Goal: Information Seeking & Learning: Find contact information

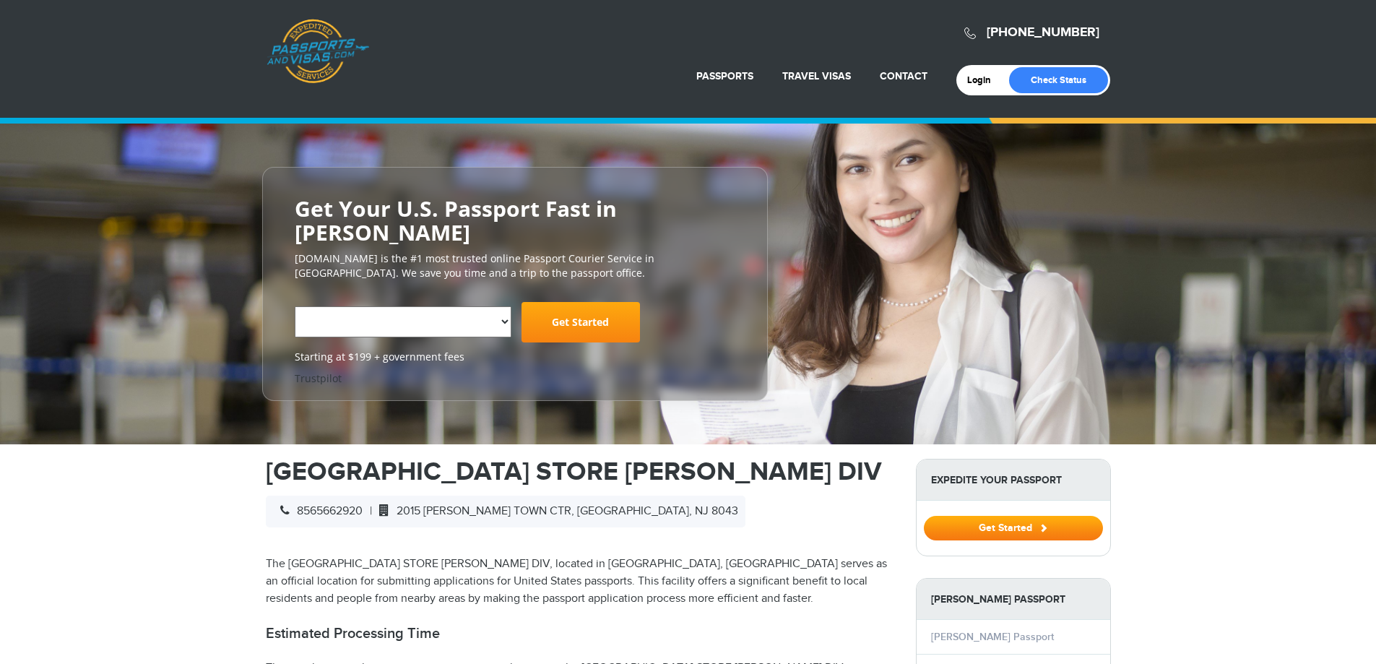
select select "**********"
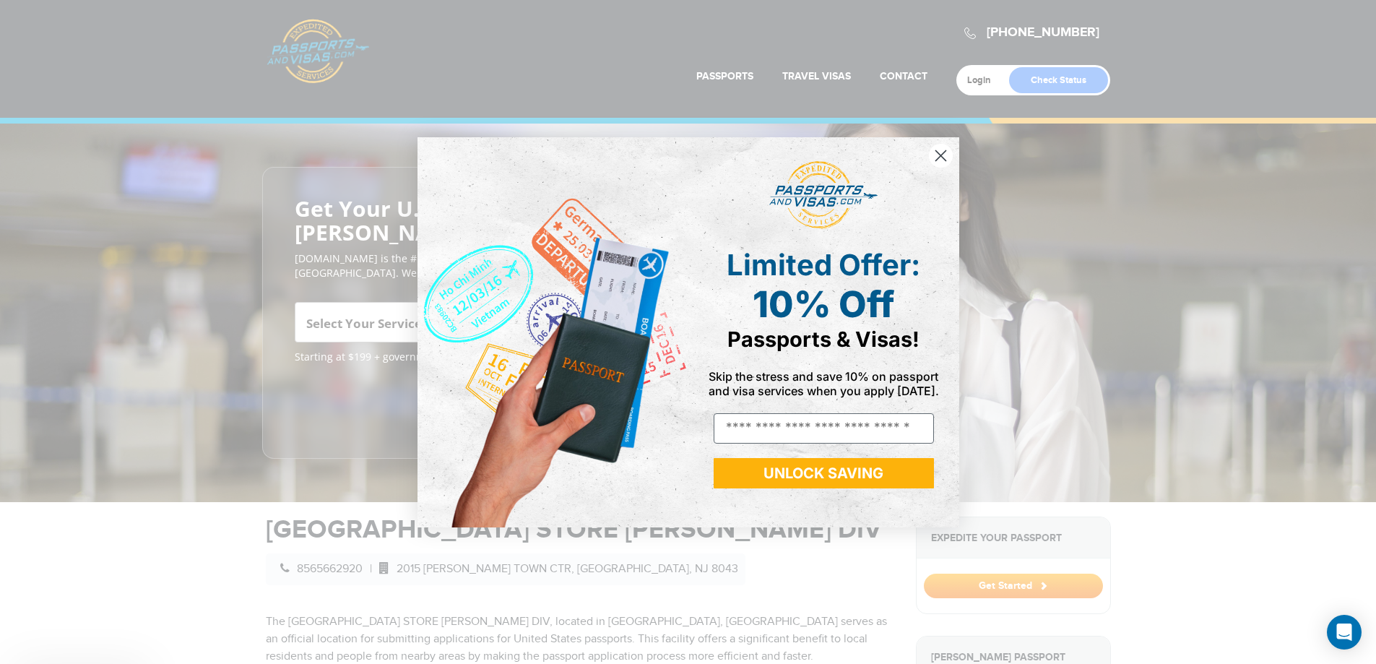
click at [488, 297] on img "POPUP Form" at bounding box center [553, 332] width 271 height 390
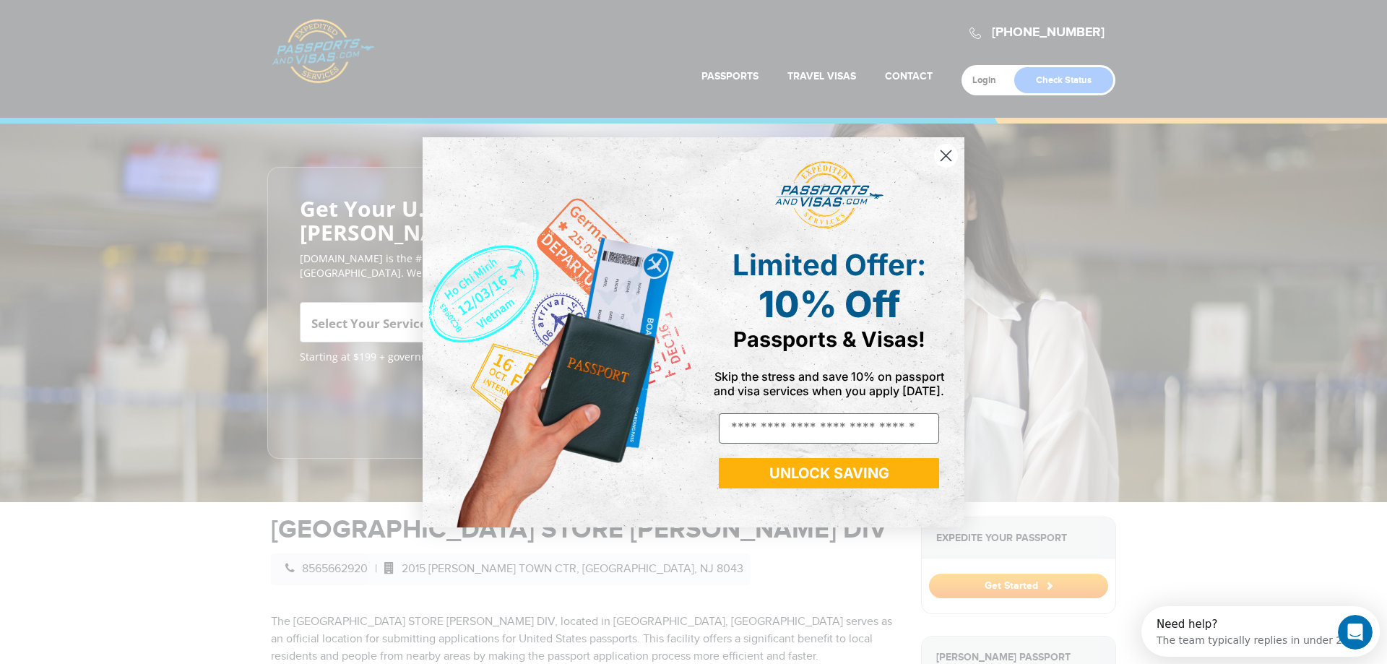
click at [948, 155] on circle "Close dialog" at bounding box center [946, 155] width 24 height 24
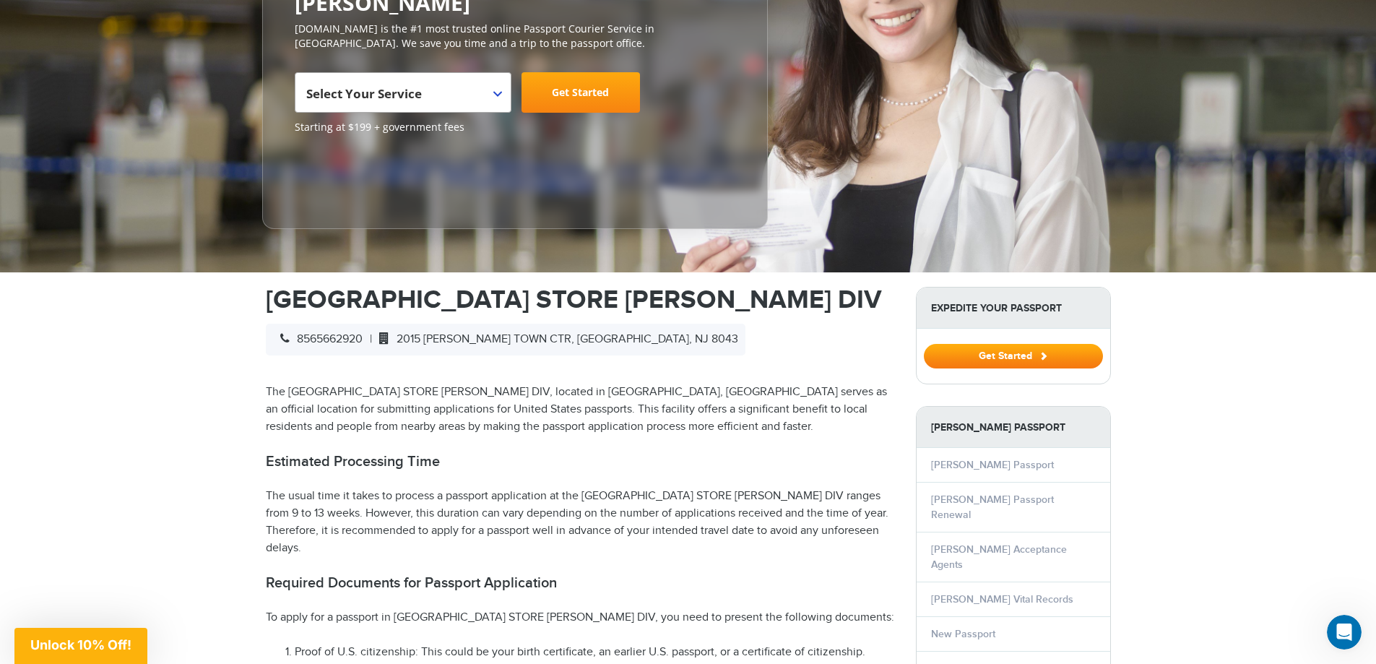
scroll to position [217, 0]
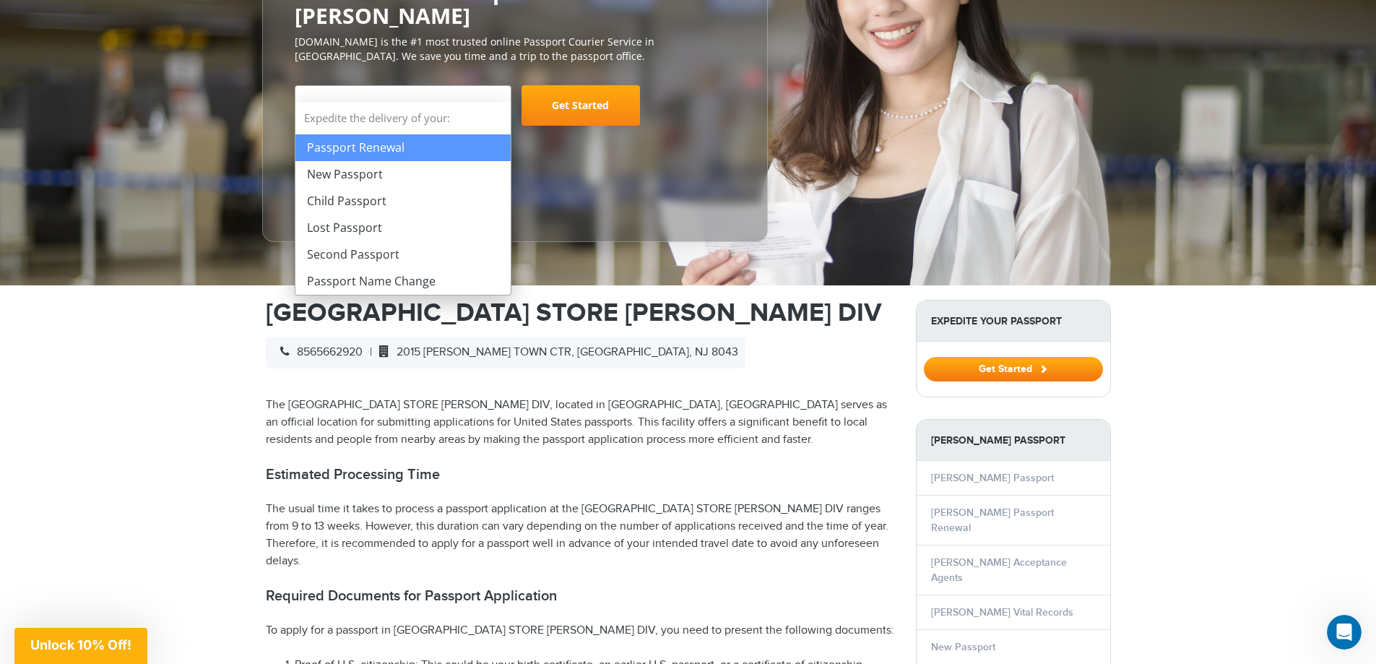
click at [494, 91] on span "Select Your Service" at bounding box center [401, 111] width 190 height 40
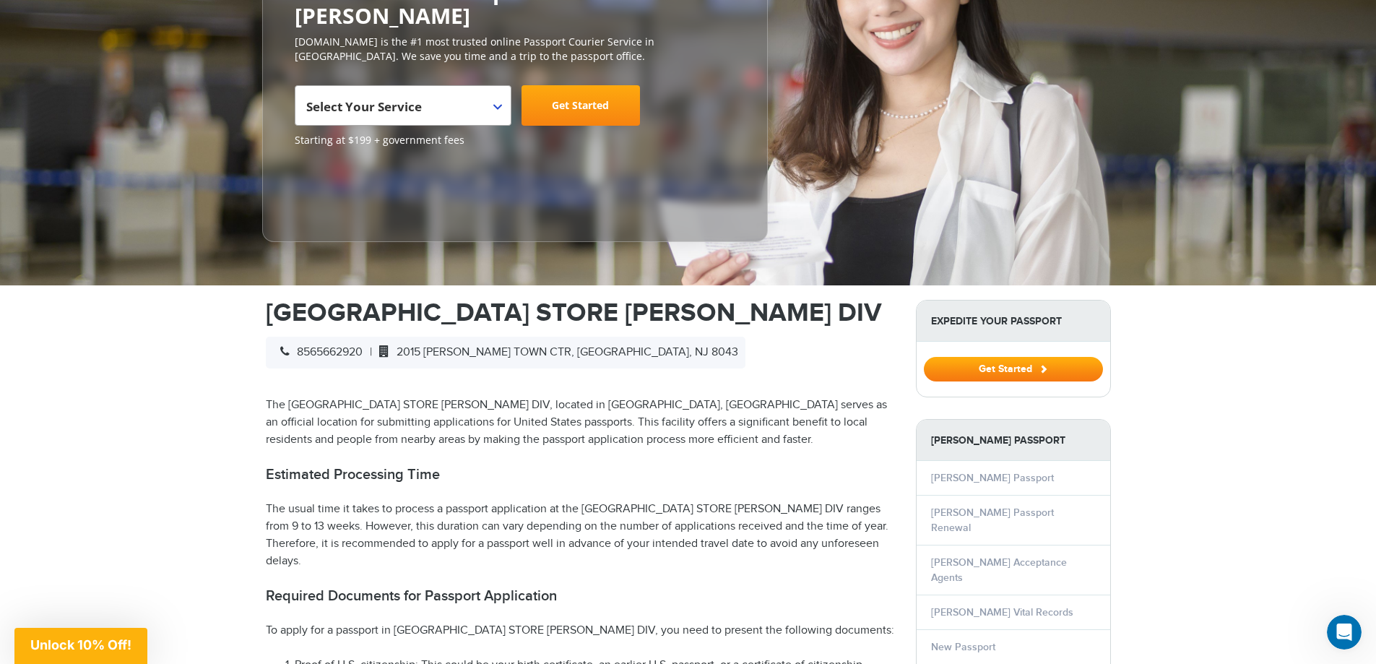
click at [495, 91] on span "Select Your Service" at bounding box center [401, 111] width 190 height 40
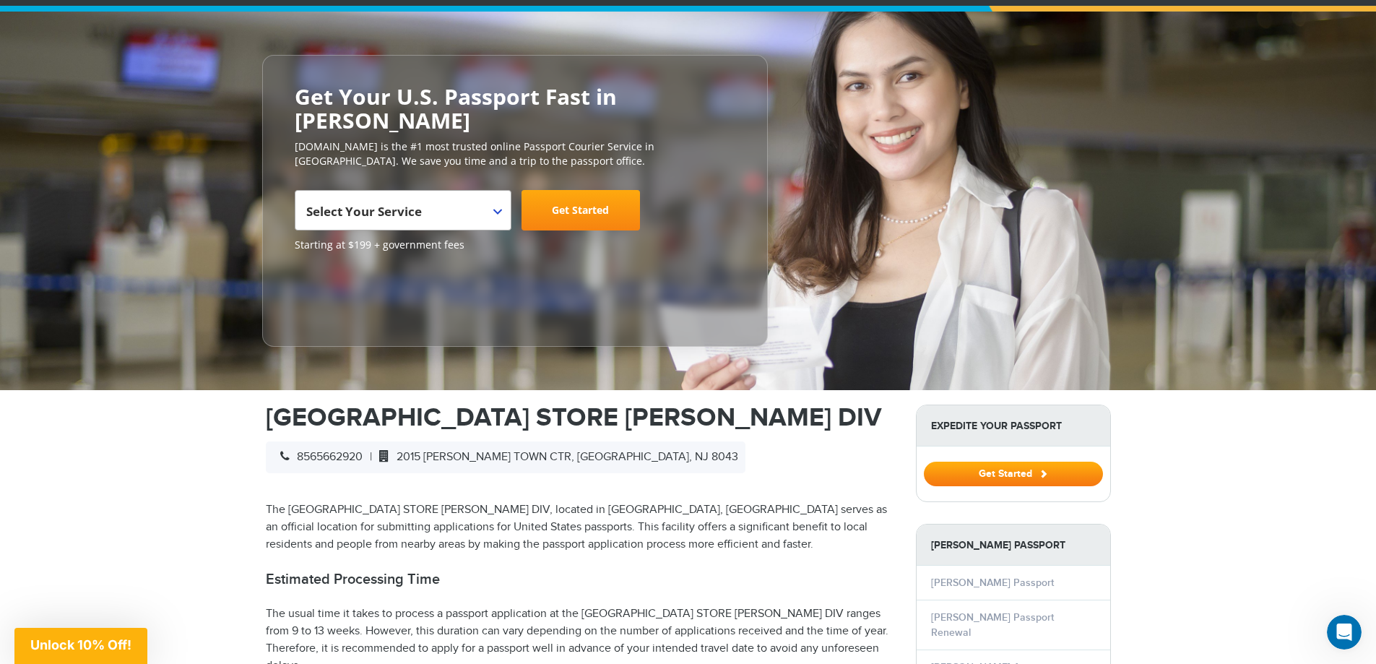
scroll to position [145, 0]
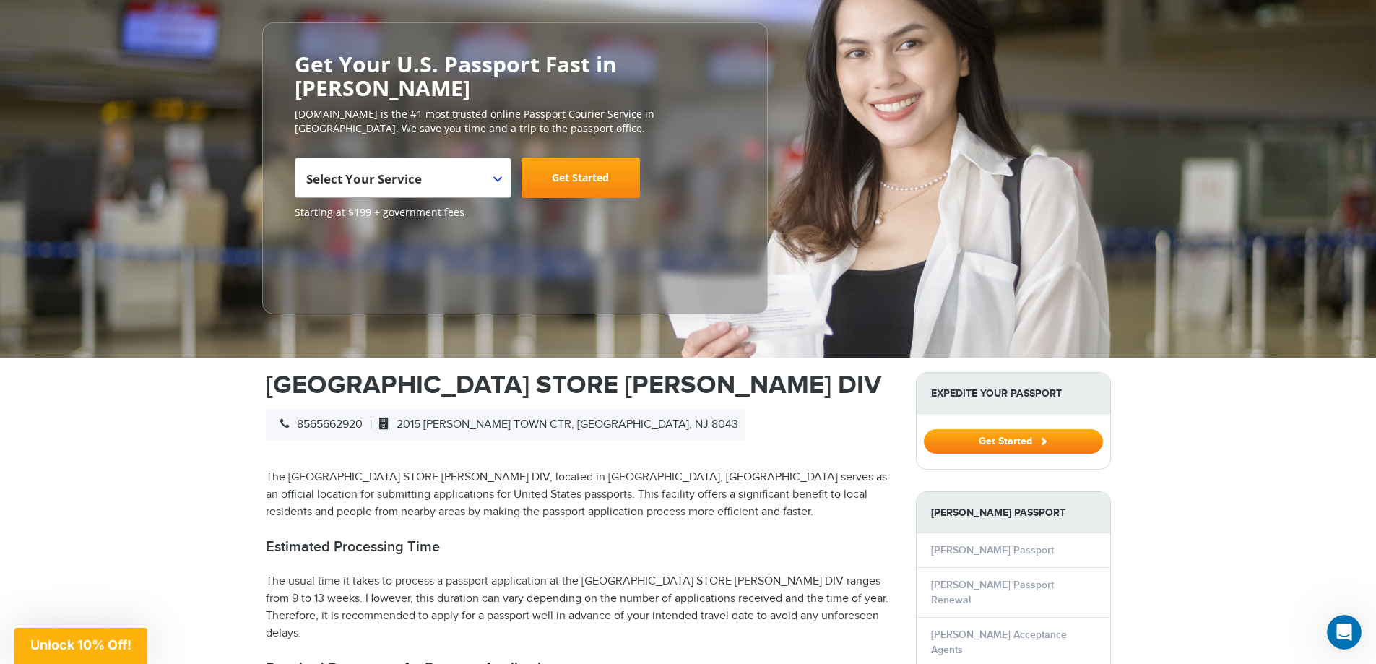
click at [496, 418] on span "2015 [PERSON_NAME] TOWN CTR, [GEOGRAPHIC_DATA], NJ 8043" at bounding box center [555, 425] width 366 height 14
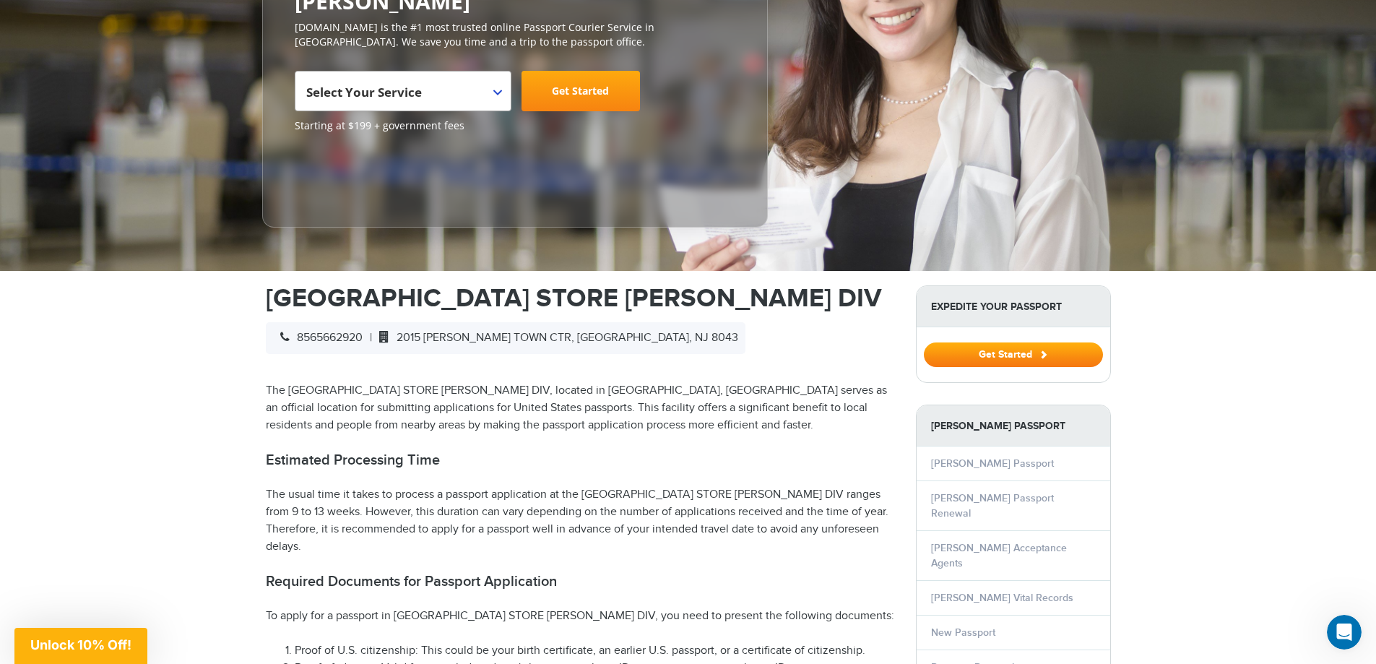
scroll to position [217, 0]
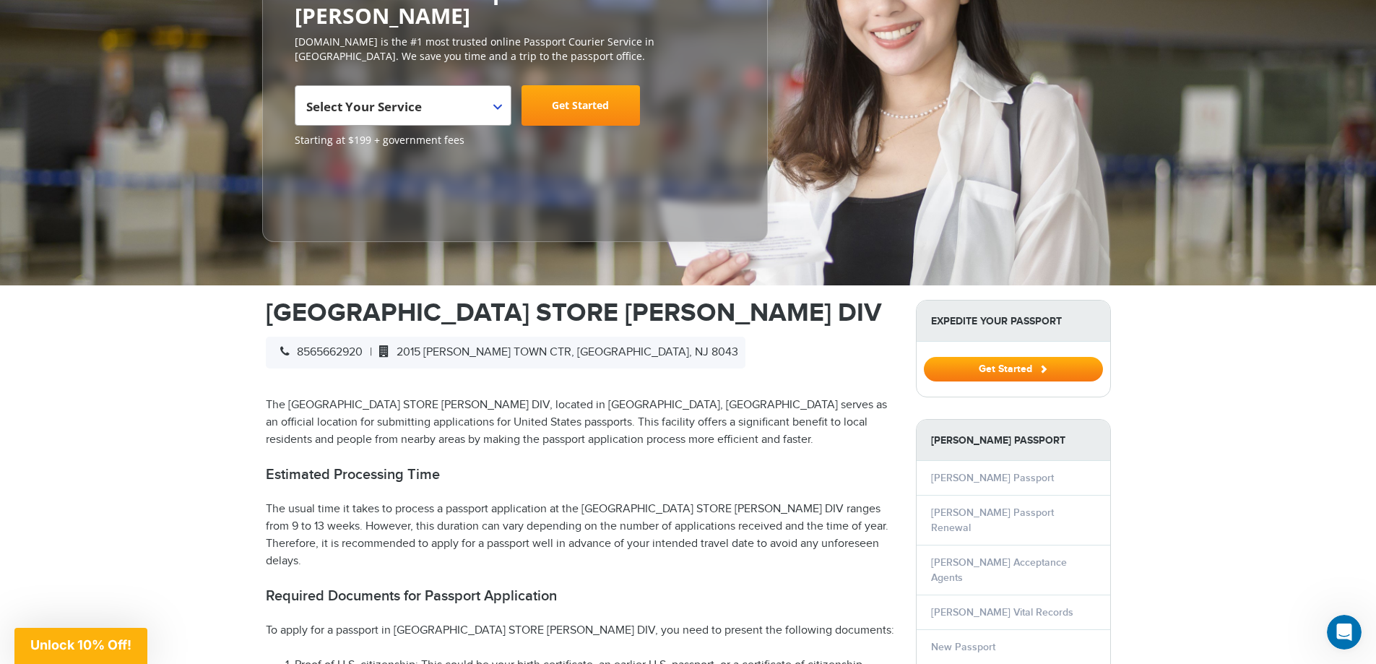
click at [686, 466] on h2 "Estimated Processing Time" at bounding box center [580, 474] width 629 height 17
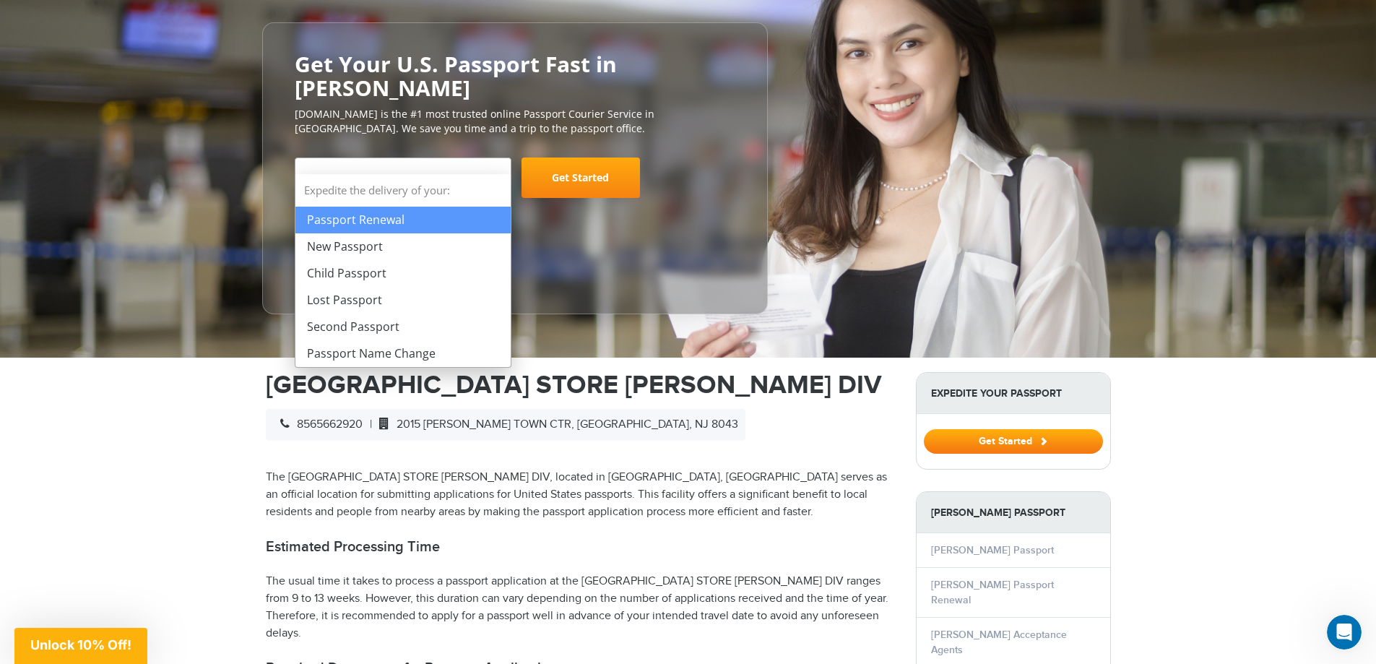
click at [491, 163] on span "Select Your Service" at bounding box center [401, 183] width 190 height 40
click at [760, 469] on p "The [GEOGRAPHIC_DATA] STORE [PERSON_NAME] DIV, located in [GEOGRAPHIC_DATA], [G…" at bounding box center [580, 495] width 629 height 52
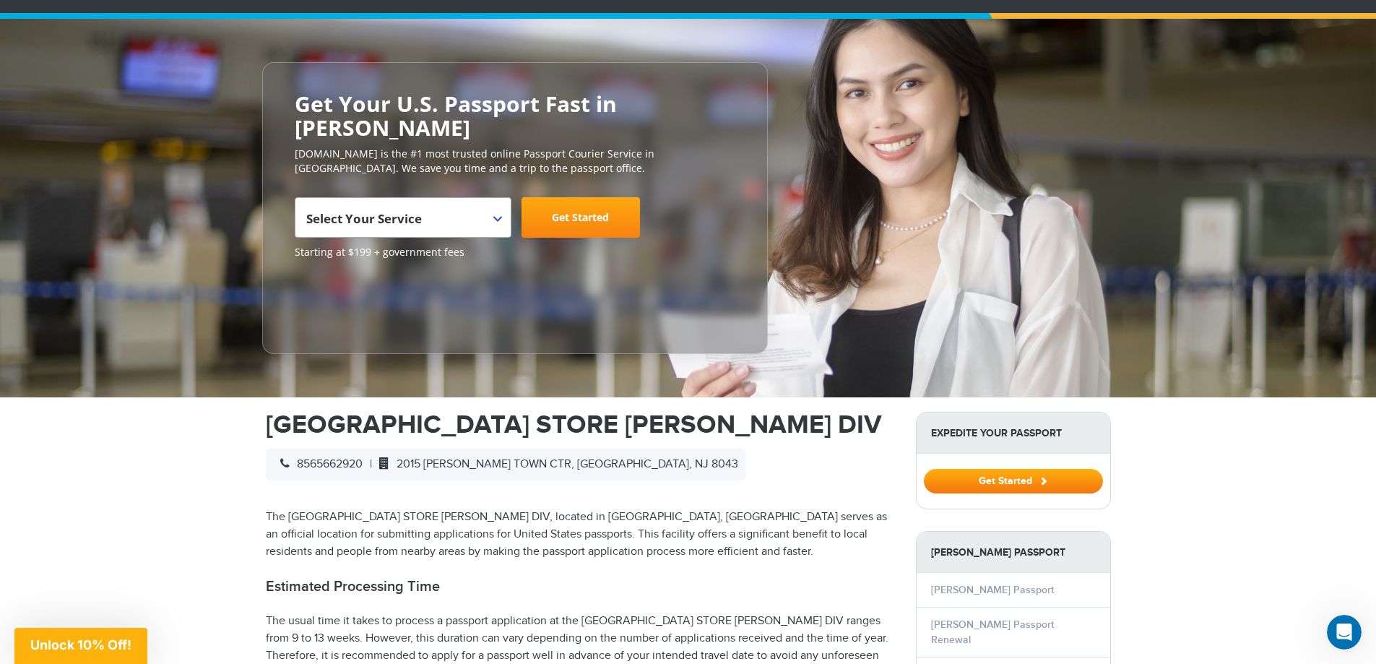
scroll to position [0, 0]
